Goal: Information Seeking & Learning: Learn about a topic

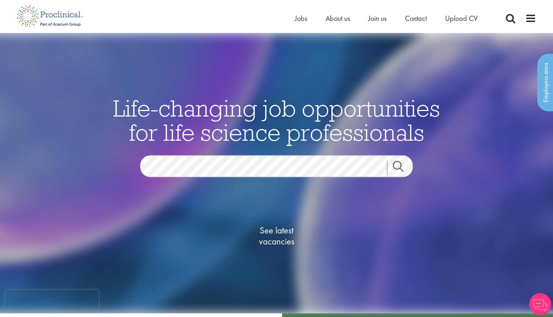
scroll to position [1, 0]
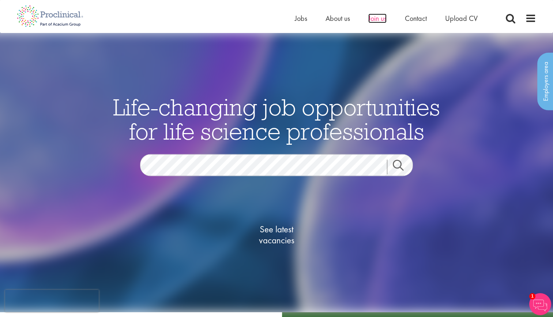
click at [384, 20] on span "Join us" at bounding box center [378, 19] width 18 height 10
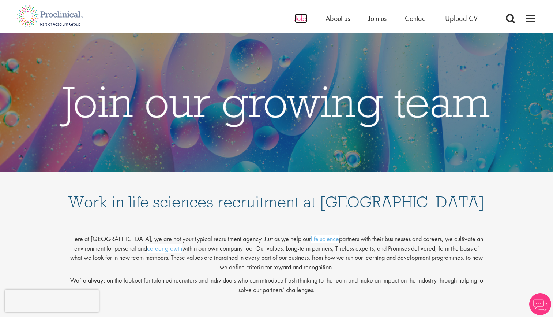
click at [303, 17] on span "Jobs" at bounding box center [301, 19] width 12 height 10
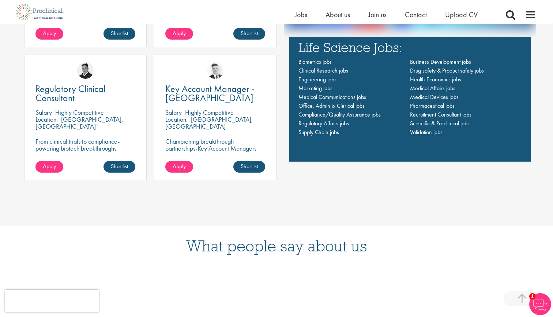
scroll to position [608, 0]
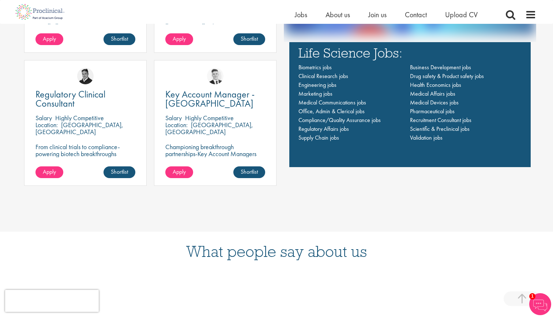
click at [296, 181] on div "Send CV Simply upload your CV and let us find jobs for you! Send it now Life Sc…" at bounding box center [407, 51] width 260 height 284
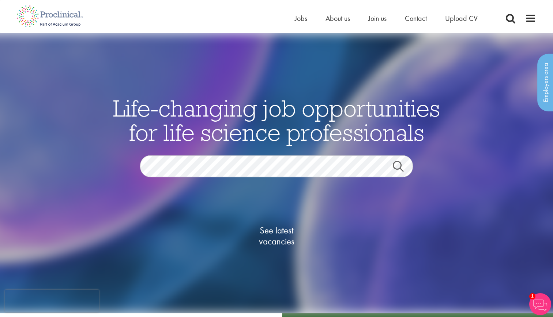
scroll to position [0, 0]
click at [276, 234] on span "See latest vacancies" at bounding box center [276, 235] width 73 height 22
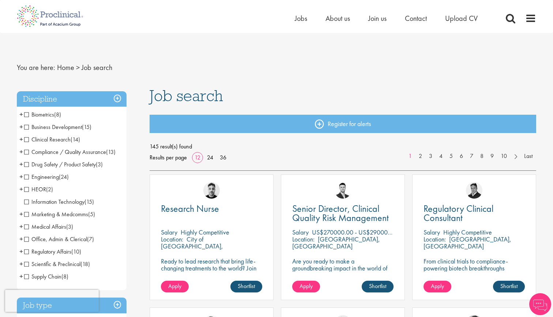
click at [260, 64] on nav "You are here: Home > Job search" at bounding box center [277, 68] width 520 height 18
click at [27, 141] on span "Clinical Research" at bounding box center [47, 139] width 46 height 8
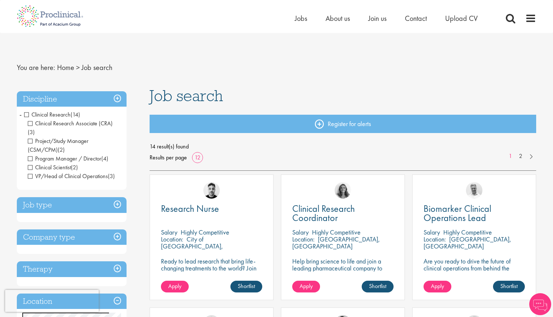
click at [21, 115] on span "-" at bounding box center [20, 114] width 2 height 11
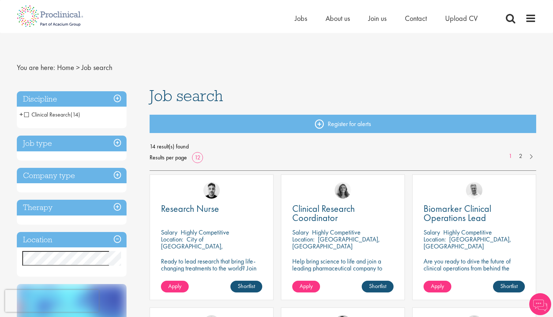
click at [21, 115] on span "+" at bounding box center [21, 114] width 4 height 11
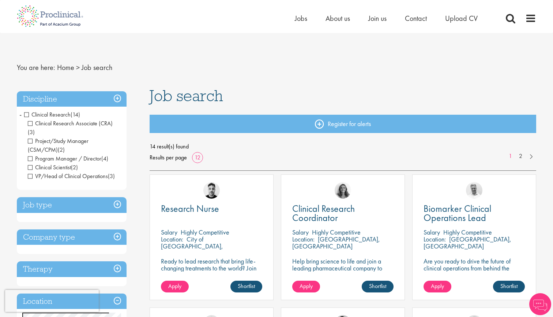
click at [124, 93] on h3 "Discipline" at bounding box center [72, 99] width 110 height 16
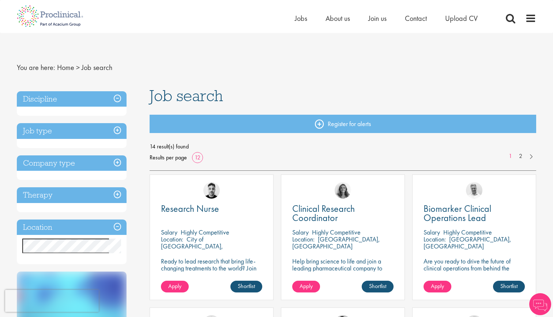
click at [119, 96] on h3 "Discipline" at bounding box center [72, 99] width 110 height 16
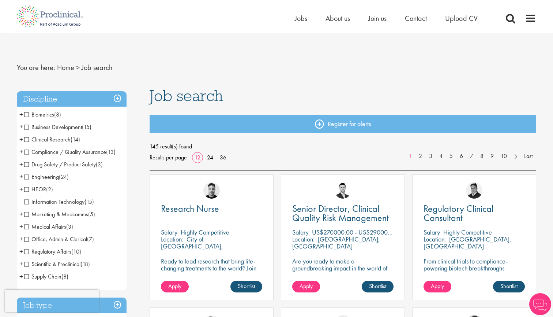
click at [158, 73] on nav "You are here: Home > Job search" at bounding box center [277, 68] width 520 height 18
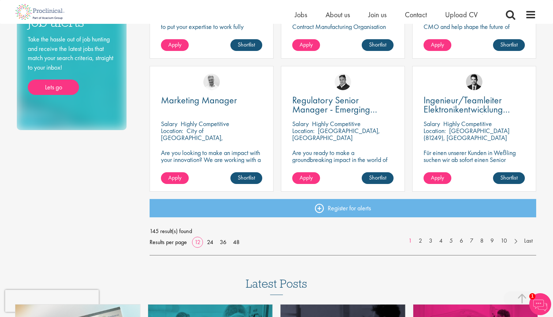
scroll to position [507, 0]
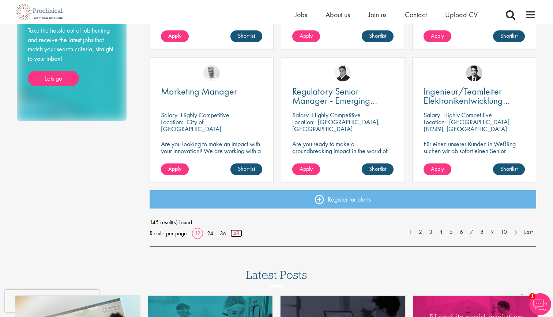
click at [237, 233] on link "48" at bounding box center [237, 233] width 12 height 8
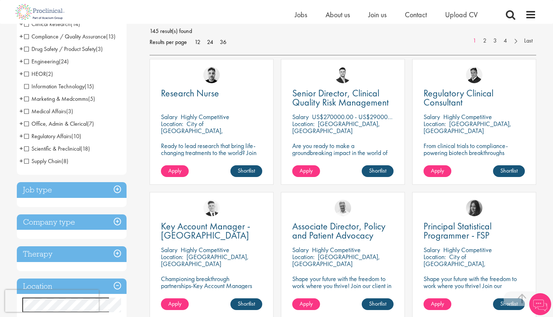
scroll to position [157, 0]
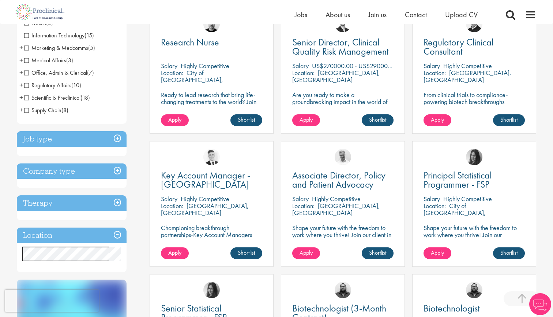
click at [123, 146] on h3 "Job type" at bounding box center [72, 139] width 110 height 16
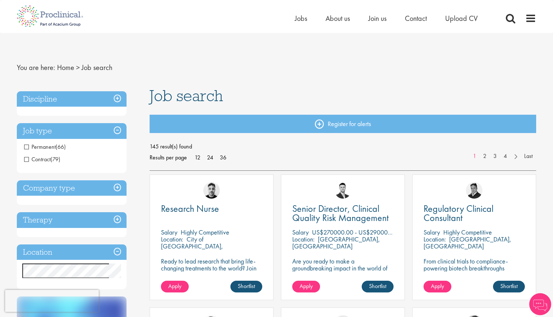
scroll to position [0, 0]
click at [29, 146] on span "Permanent" at bounding box center [39, 147] width 31 height 8
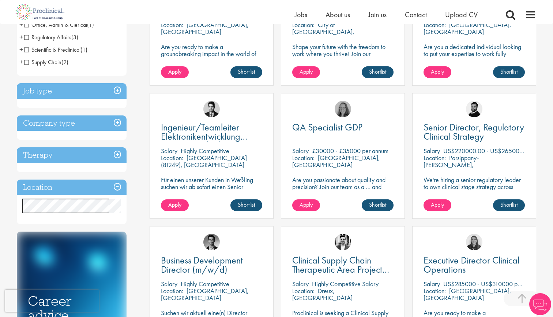
scroll to position [236, 0]
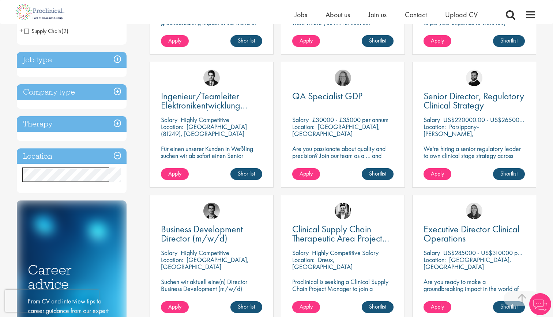
click at [119, 94] on h3 "Company type" at bounding box center [72, 92] width 110 height 16
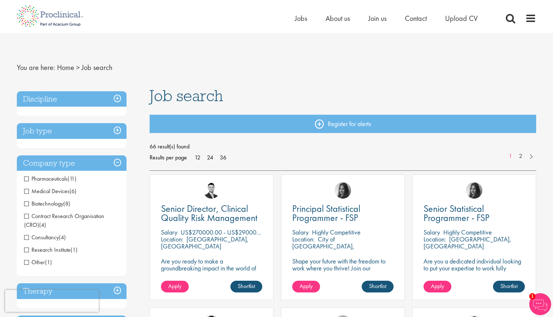
scroll to position [0, 0]
